Goal: Task Accomplishment & Management: Use online tool/utility

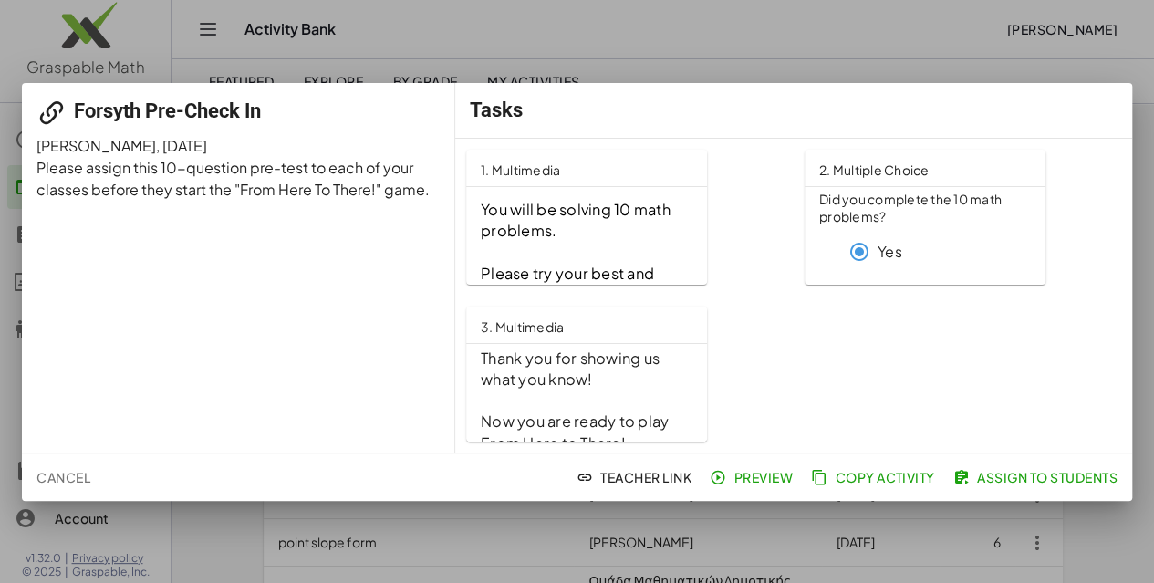
scroll to position [99, 0]
click at [600, 476] on span "Teacher Link" at bounding box center [635, 477] width 111 height 16
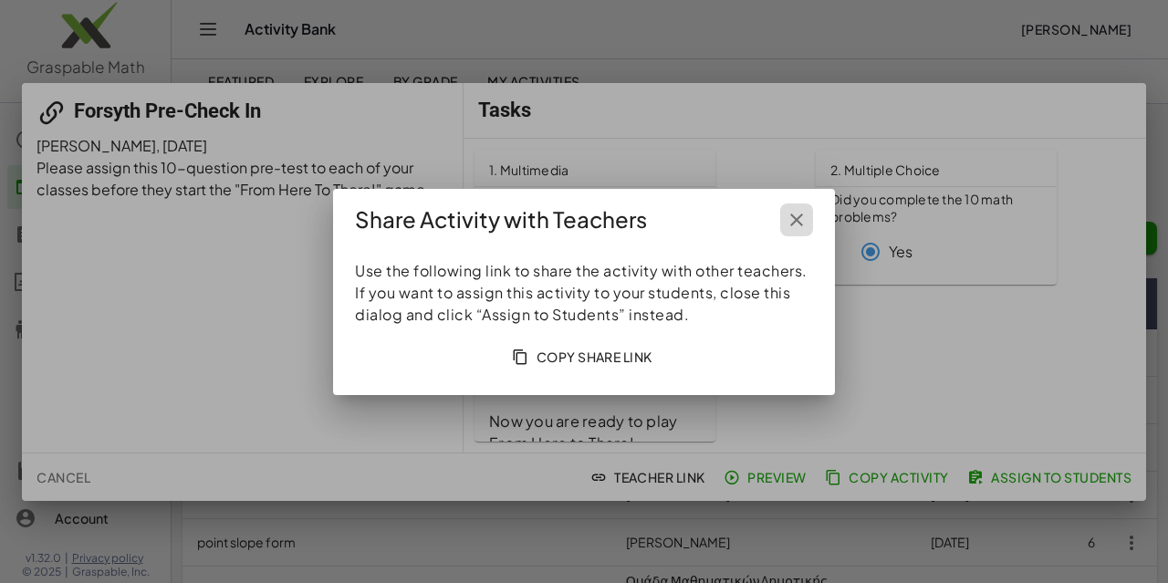
click at [794, 221] on icon "button" at bounding box center [797, 220] width 22 height 22
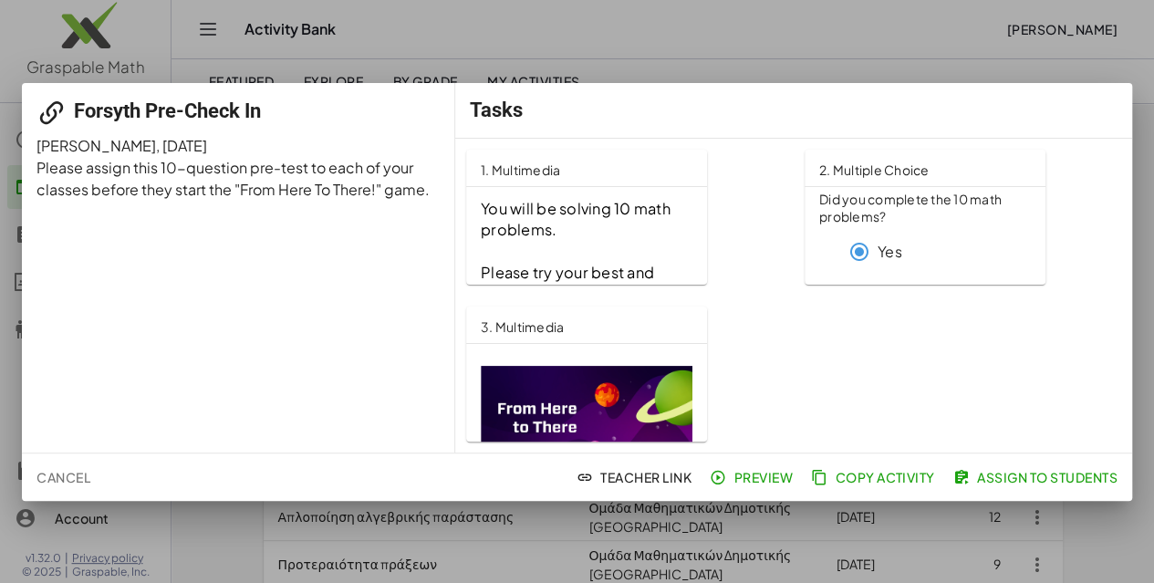
scroll to position [74, 0]
click at [913, 36] on div at bounding box center [577, 291] width 1154 height 583
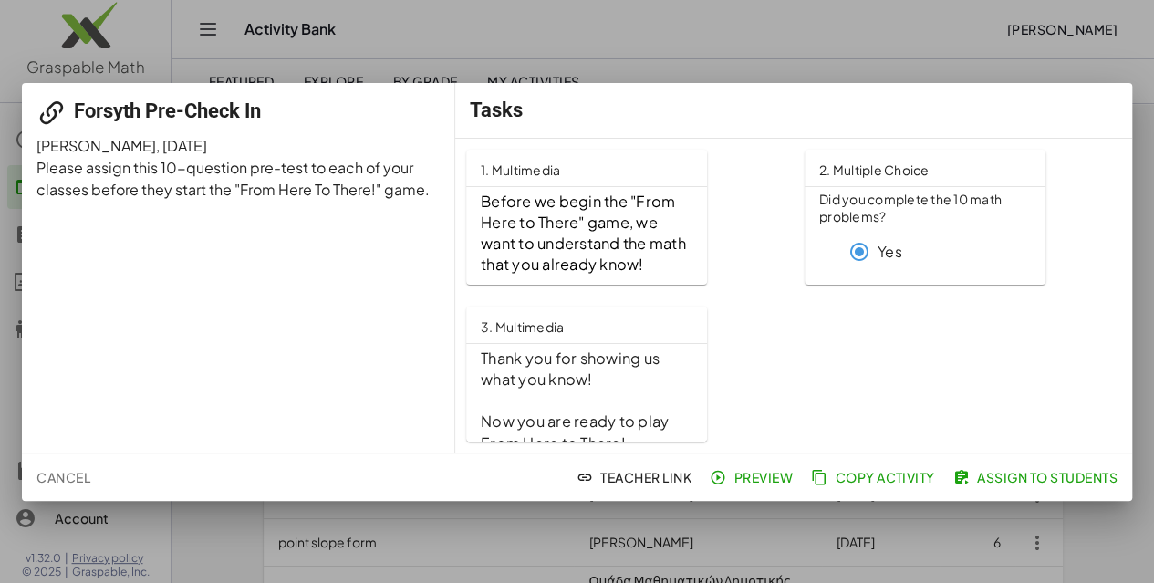
click at [965, 474] on icon "button" at bounding box center [962, 477] width 16 height 16
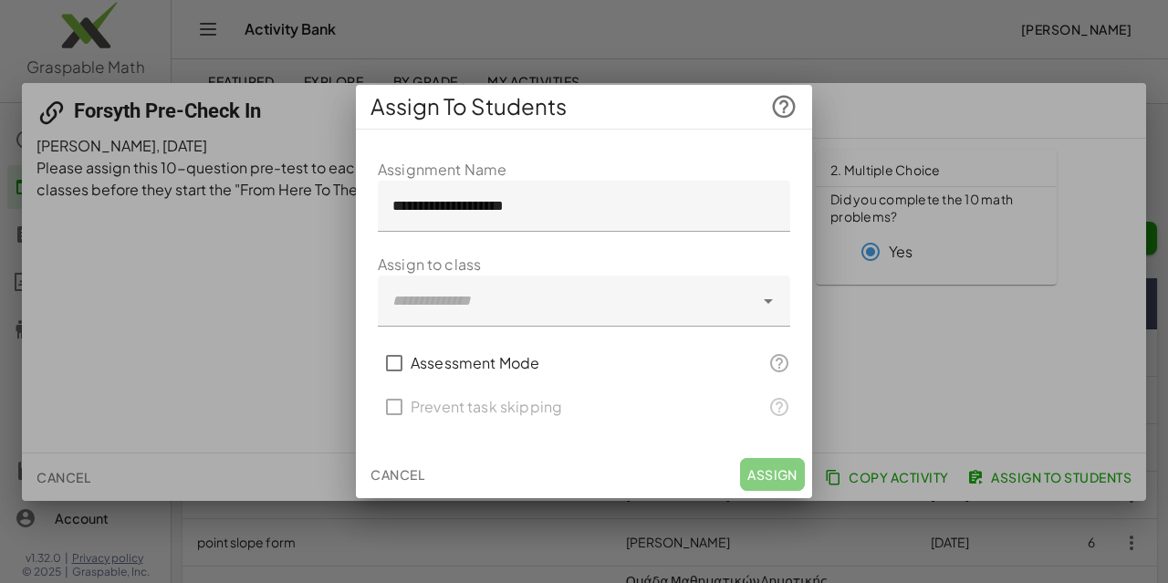
click at [491, 298] on div at bounding box center [566, 301] width 376 height 51
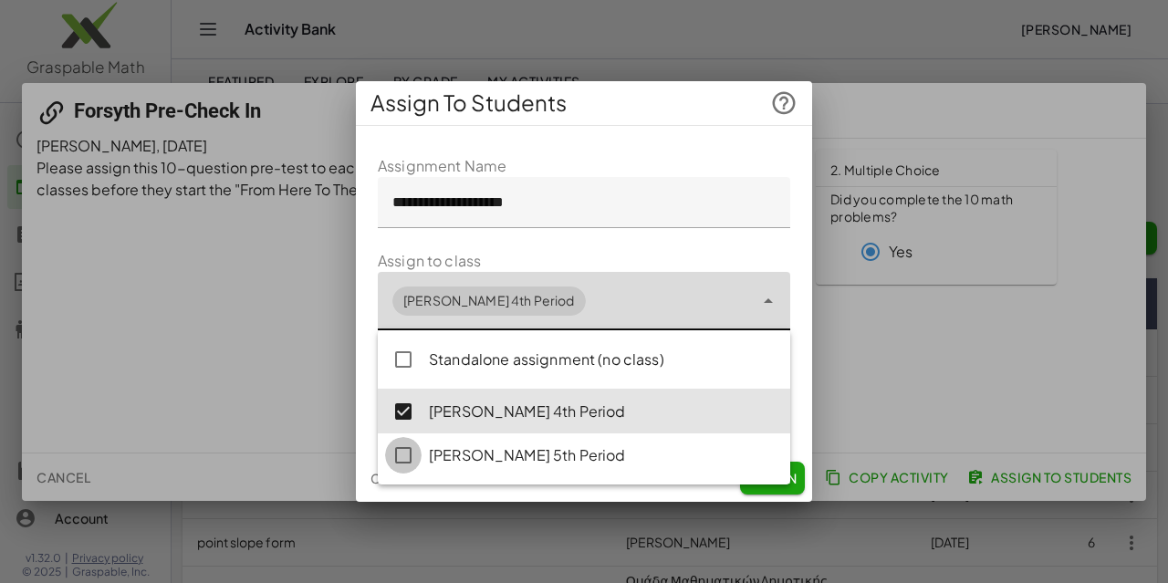
type input "**********"
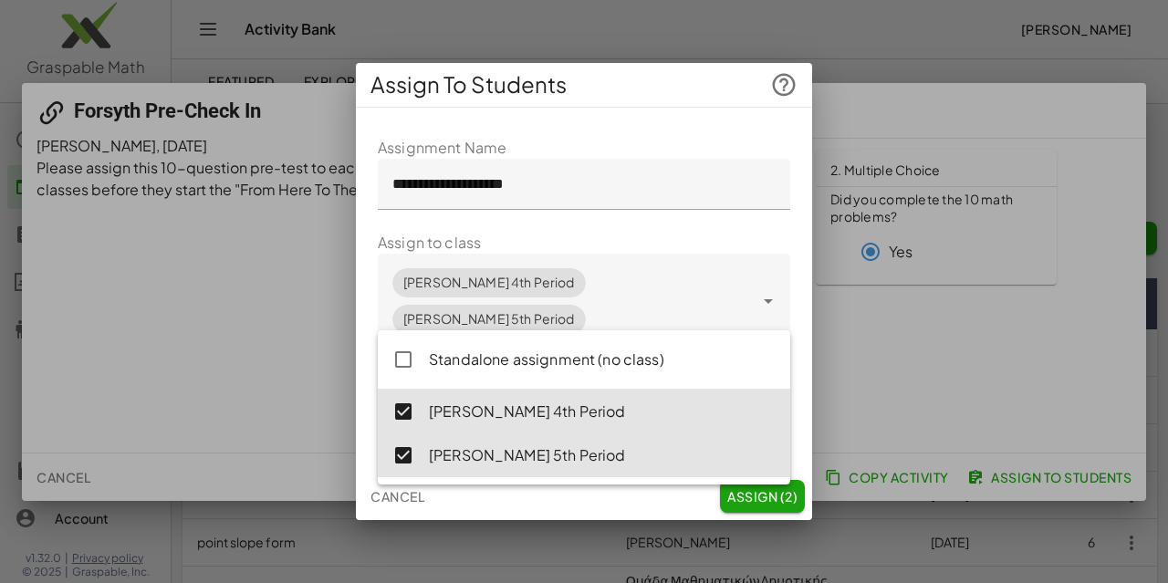
click at [912, 312] on div at bounding box center [584, 291] width 1168 height 583
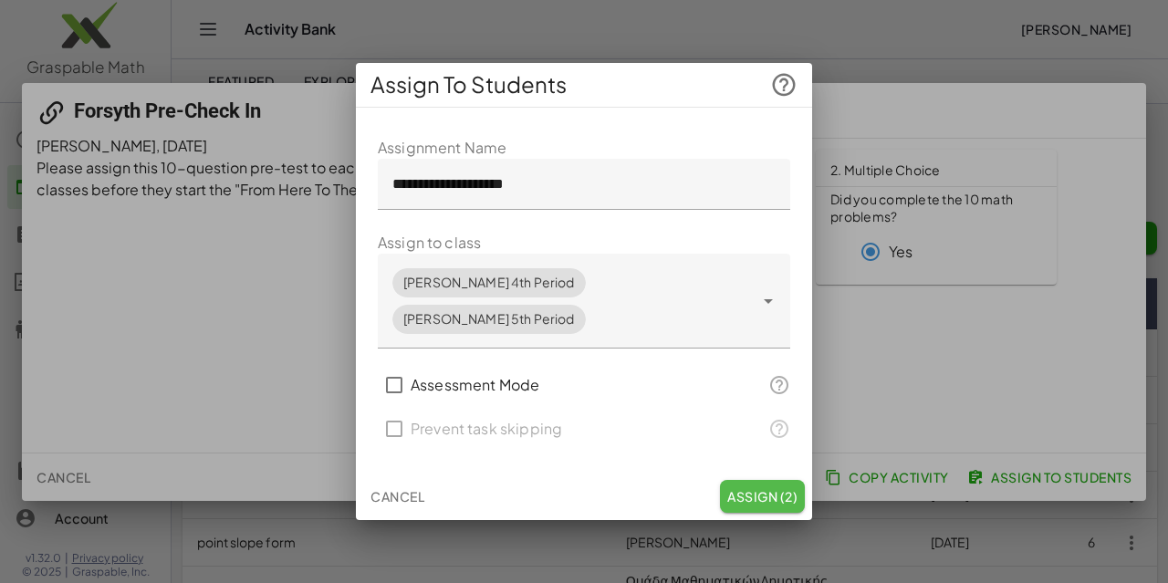
click at [746, 488] on span "Assign (2)" at bounding box center [762, 496] width 70 height 16
